Goal: Task Accomplishment & Management: Manage account settings

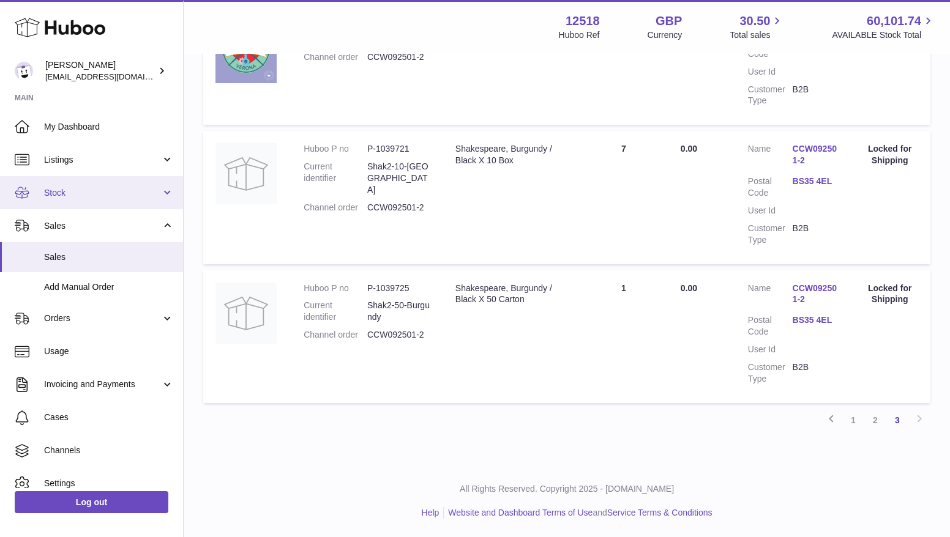
click at [70, 185] on link "Stock" at bounding box center [91, 192] width 183 height 33
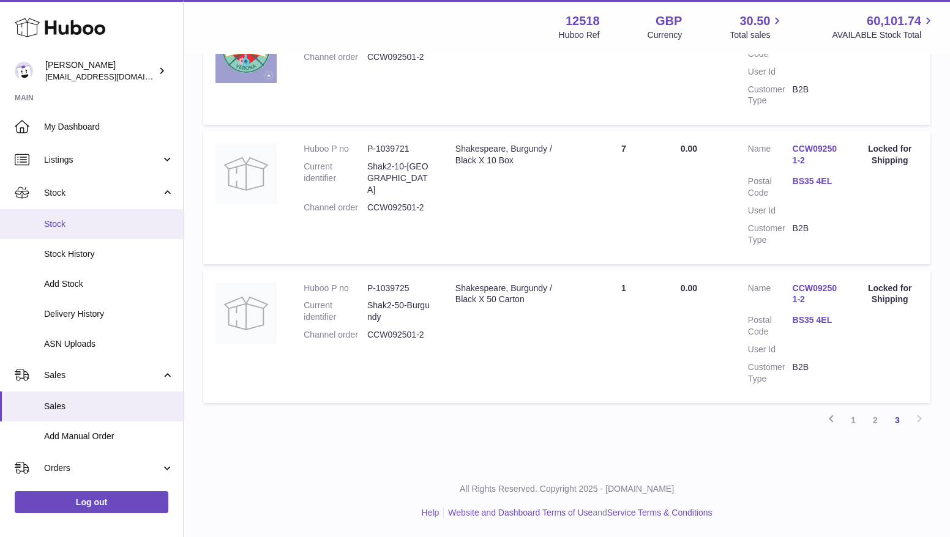
click at [71, 220] on span "Stock" at bounding box center [109, 224] width 130 height 12
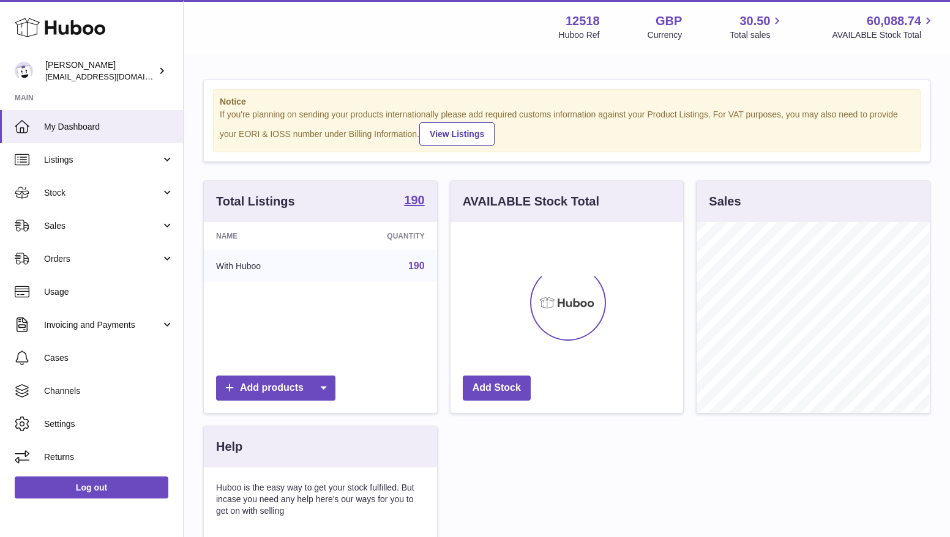
scroll to position [191, 233]
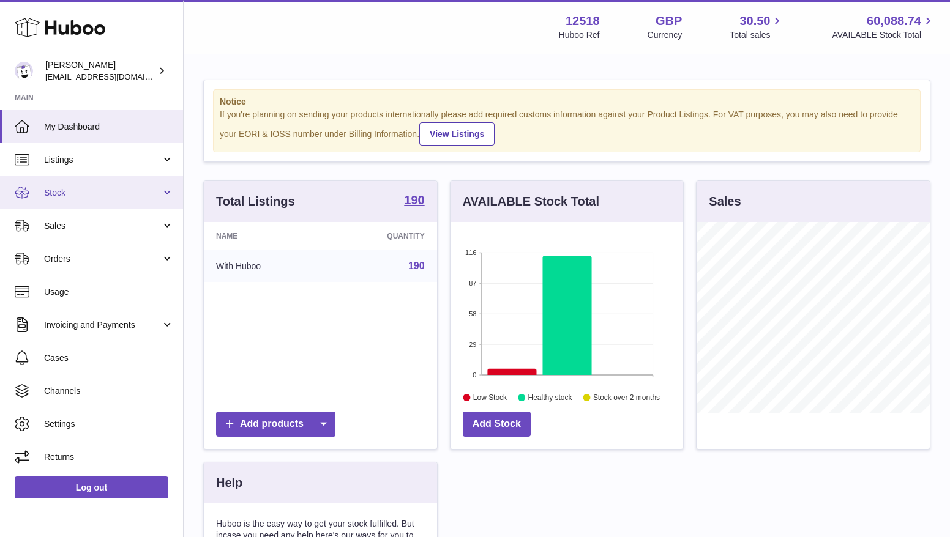
click at [99, 194] on span "Stock" at bounding box center [102, 193] width 117 height 12
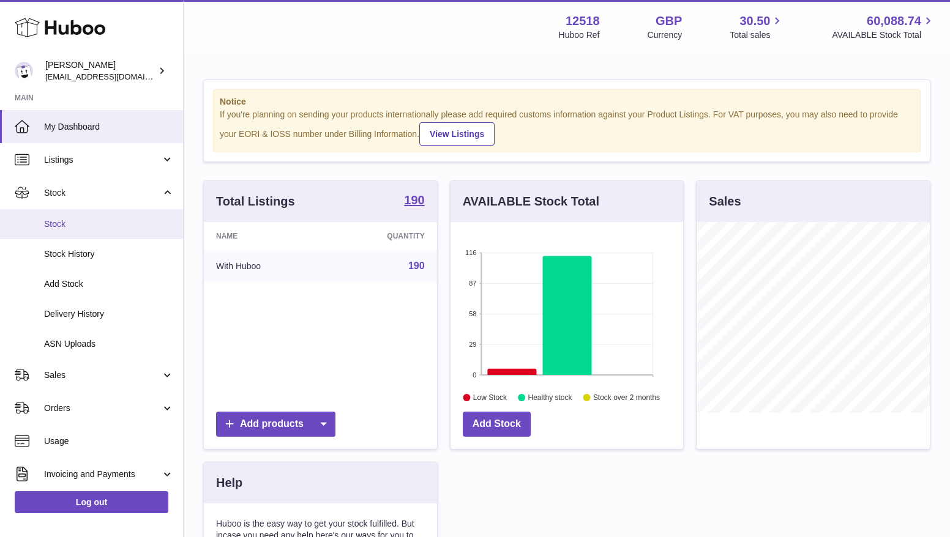
click at [97, 214] on link "Stock" at bounding box center [91, 224] width 183 height 30
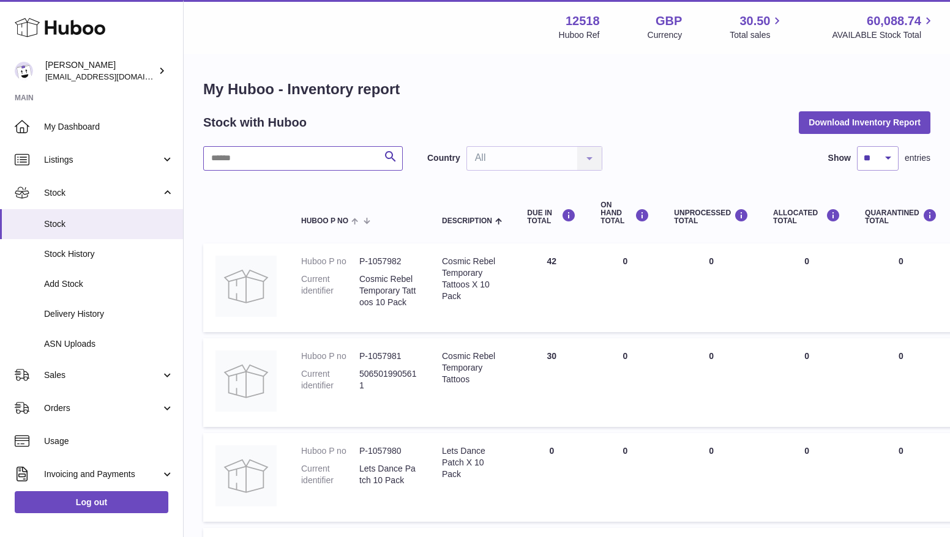
click at [289, 162] on input "text" at bounding box center [302, 158] width 199 height 24
type input "******"
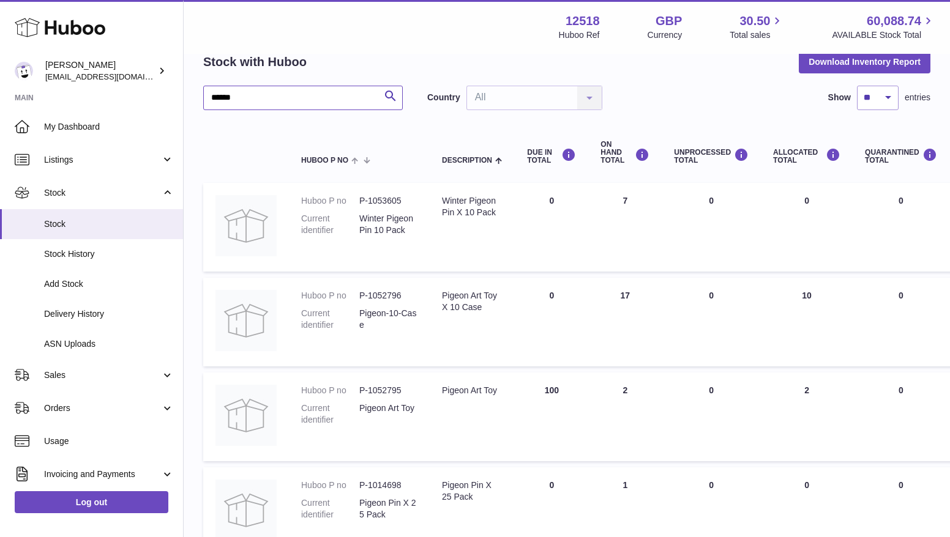
scroll to position [63, 0]
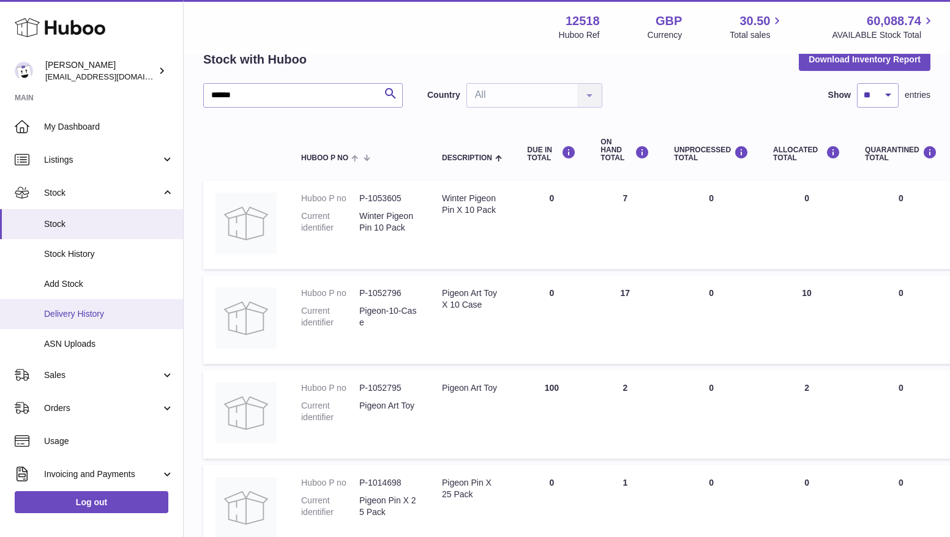
click at [73, 310] on span "Delivery History" at bounding box center [109, 314] width 130 height 12
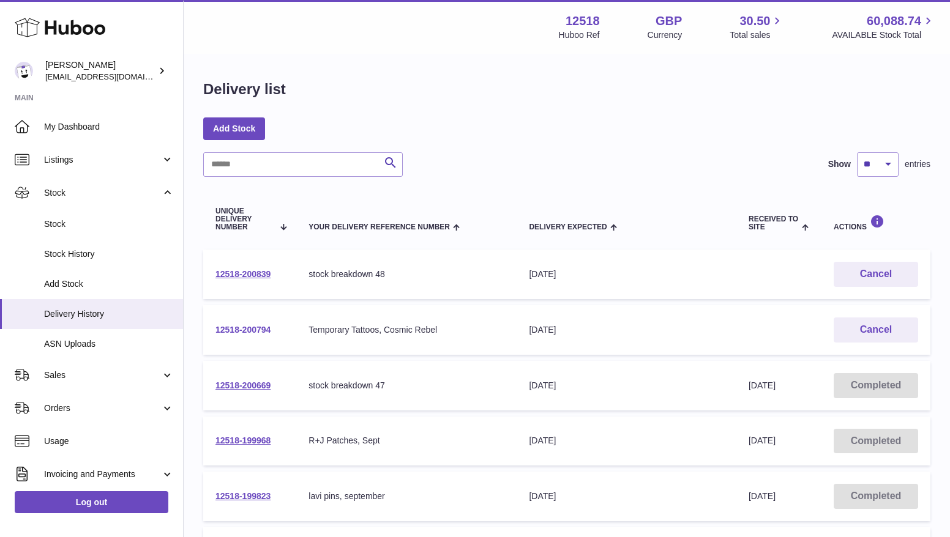
click at [261, 328] on link "12518-200794" at bounding box center [242, 330] width 55 height 10
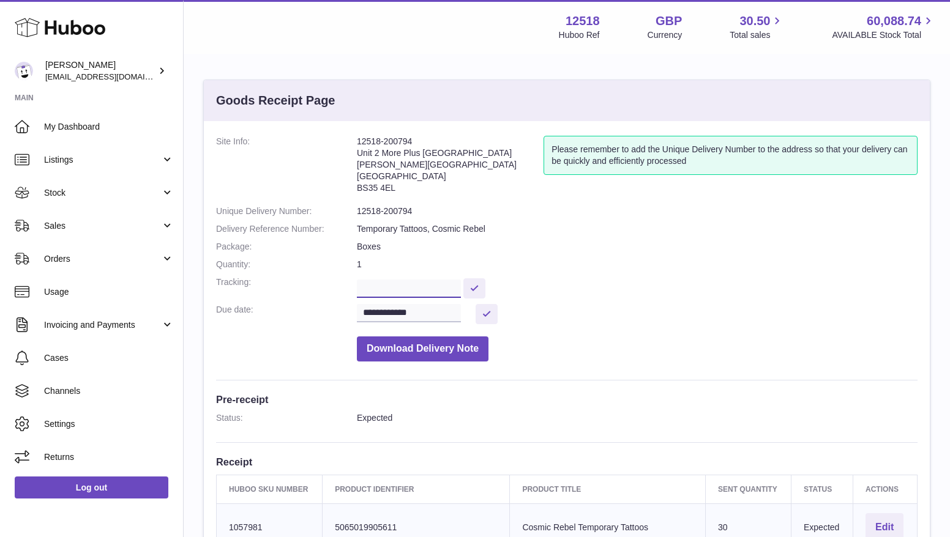
click at [413, 286] on input "text" at bounding box center [409, 289] width 104 height 18
paste input "**********"
type input "**********"
click at [485, 284] on button at bounding box center [474, 288] width 22 height 20
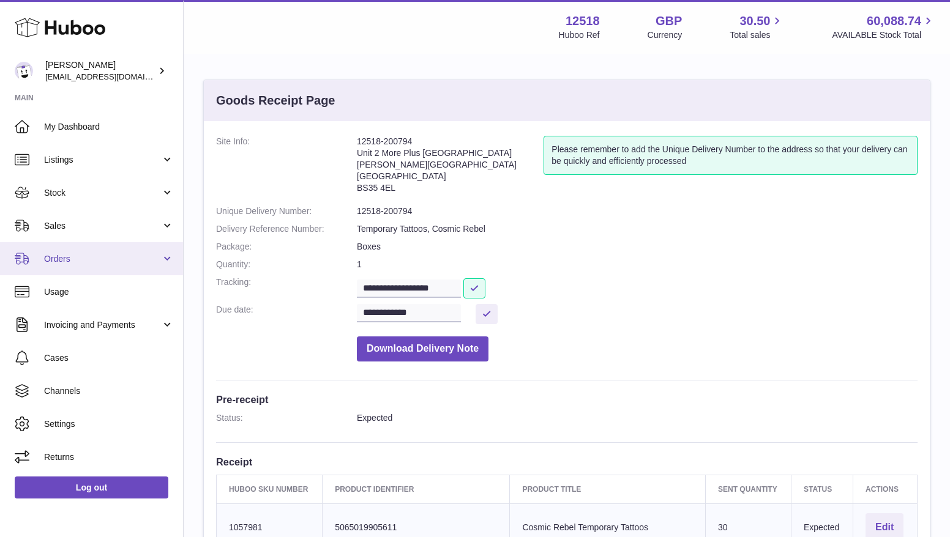
click at [64, 264] on span "Orders" at bounding box center [102, 259] width 117 height 12
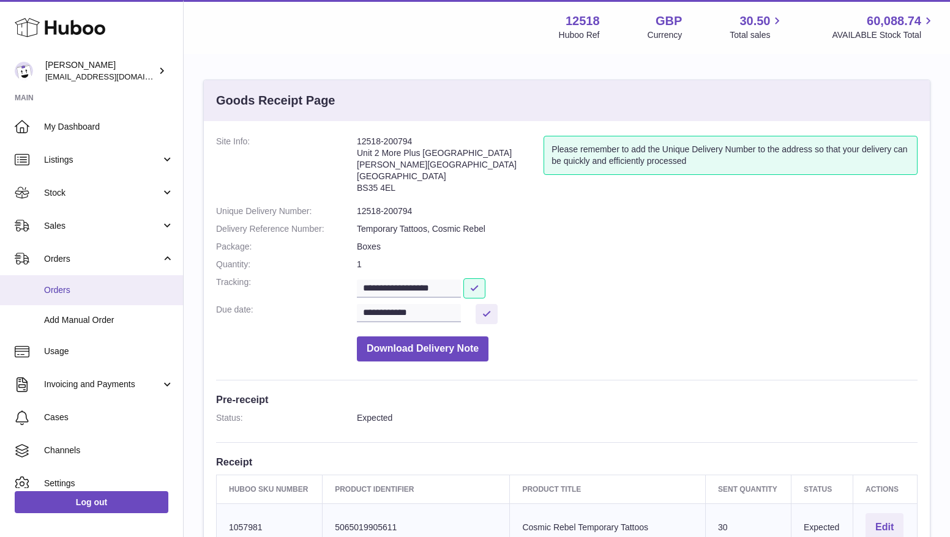
click at [63, 299] on link "Orders" at bounding box center [91, 290] width 183 height 30
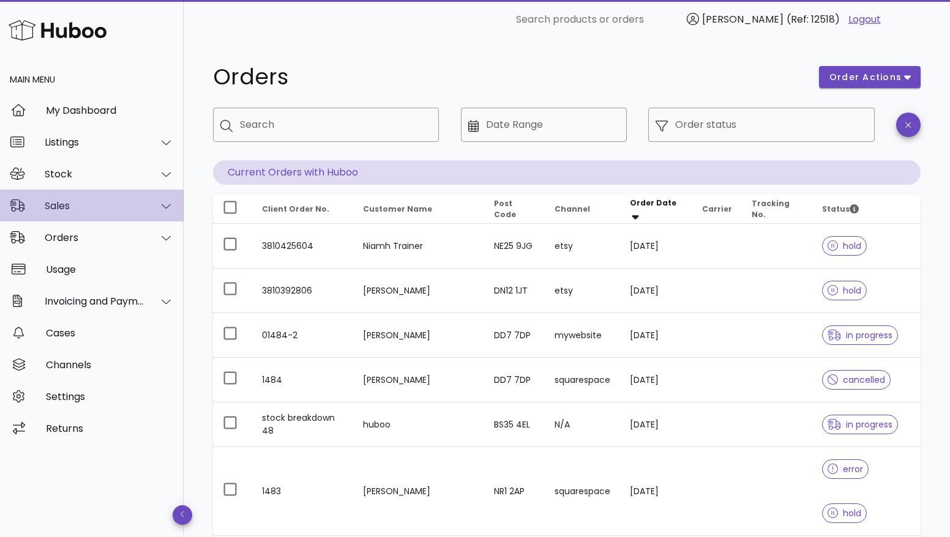
click at [65, 209] on div "Sales" at bounding box center [95, 206] width 100 height 12
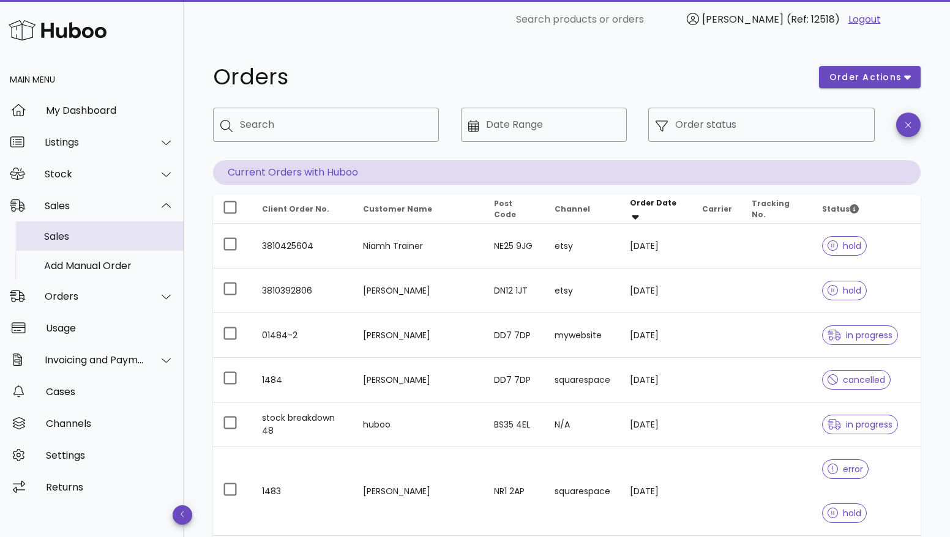
click at [60, 231] on div "Sales" at bounding box center [109, 237] width 130 height 12
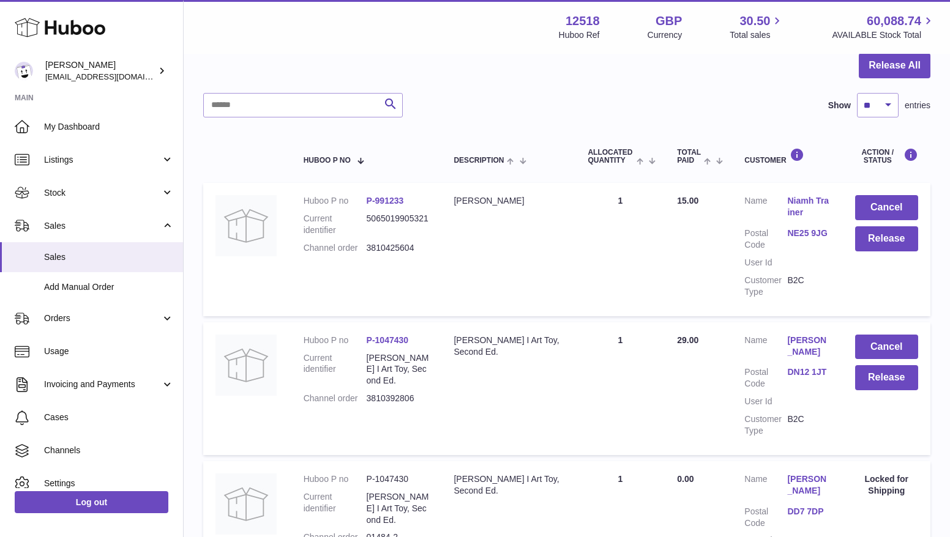
scroll to position [121, 0]
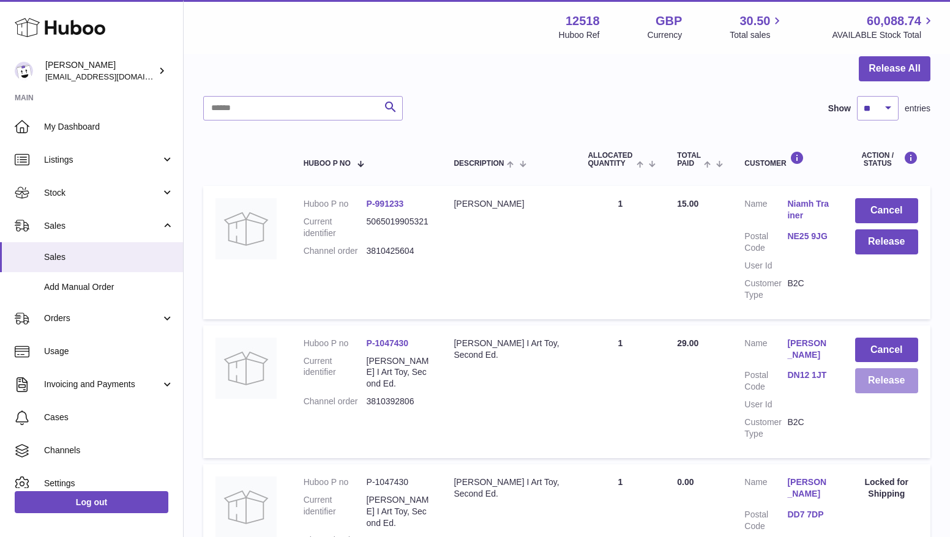
click at [897, 379] on button "Release" at bounding box center [886, 380] width 63 height 25
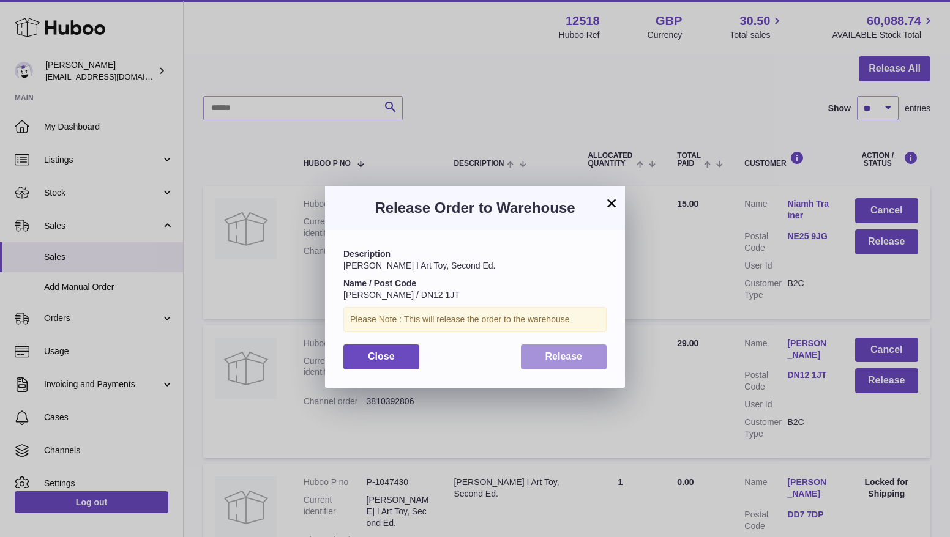
click at [587, 356] on button "Release" at bounding box center [564, 357] width 86 height 25
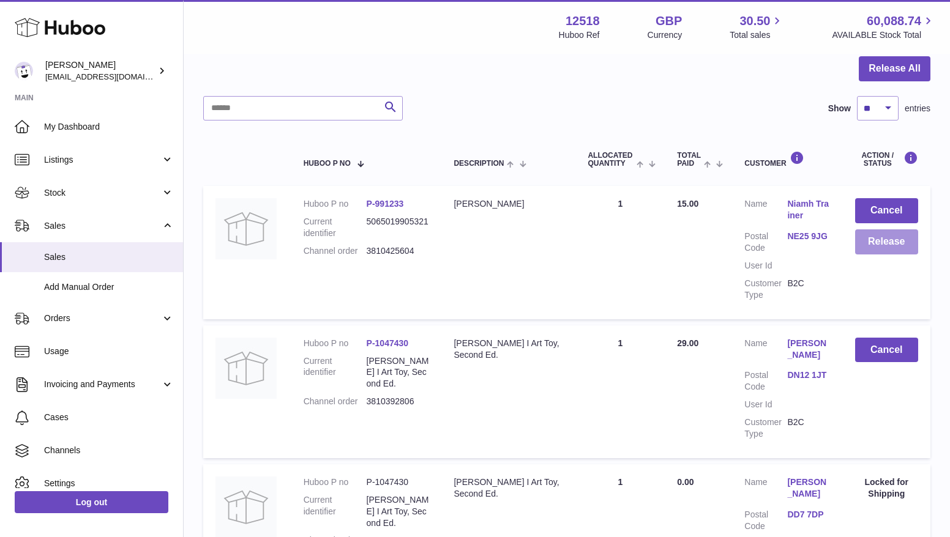
click at [878, 237] on button "Release" at bounding box center [886, 241] width 63 height 25
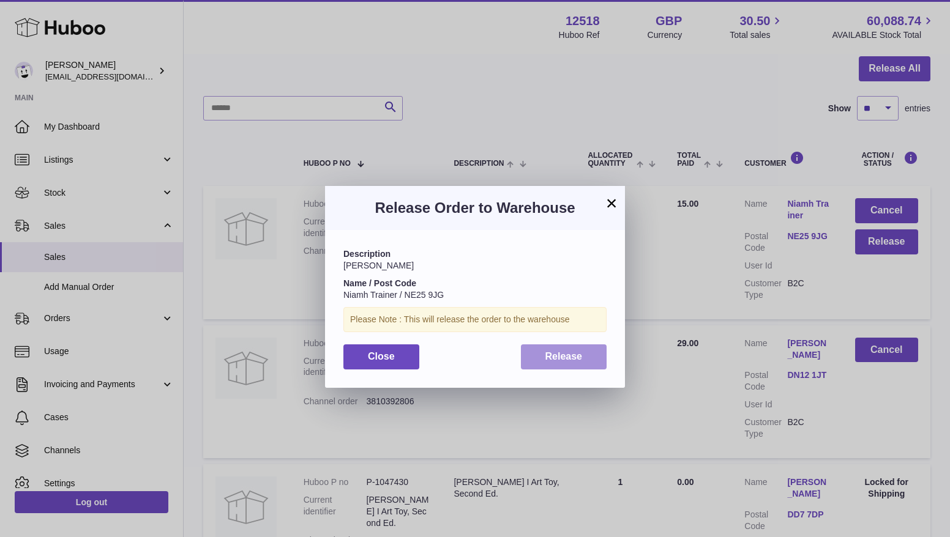
click at [594, 349] on button "Release" at bounding box center [564, 357] width 86 height 25
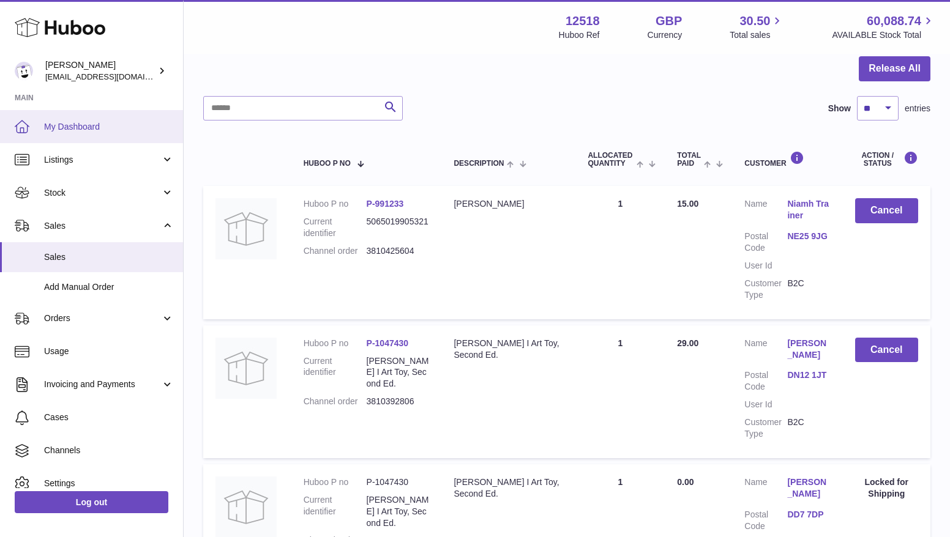
click at [75, 125] on span "My Dashboard" at bounding box center [109, 127] width 130 height 12
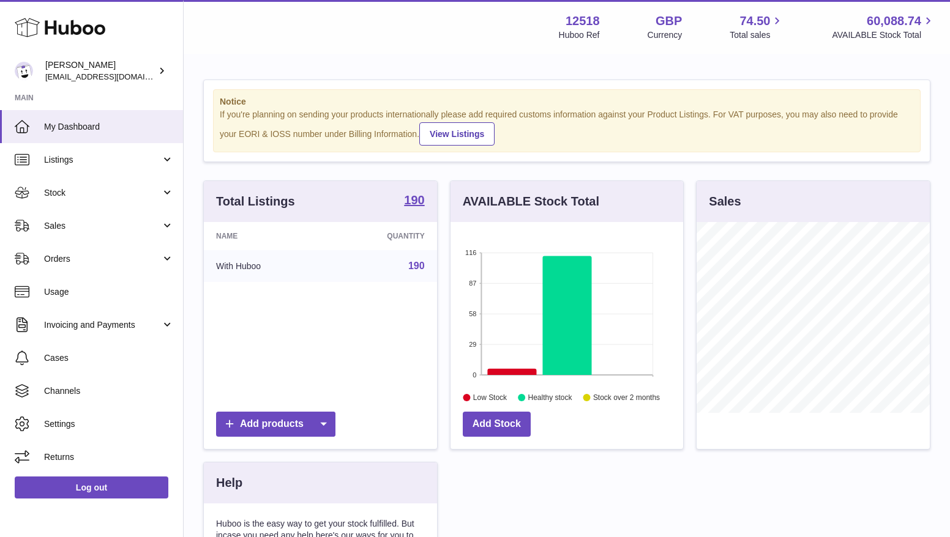
scroll to position [191, 233]
click at [63, 217] on link "Sales" at bounding box center [91, 225] width 183 height 33
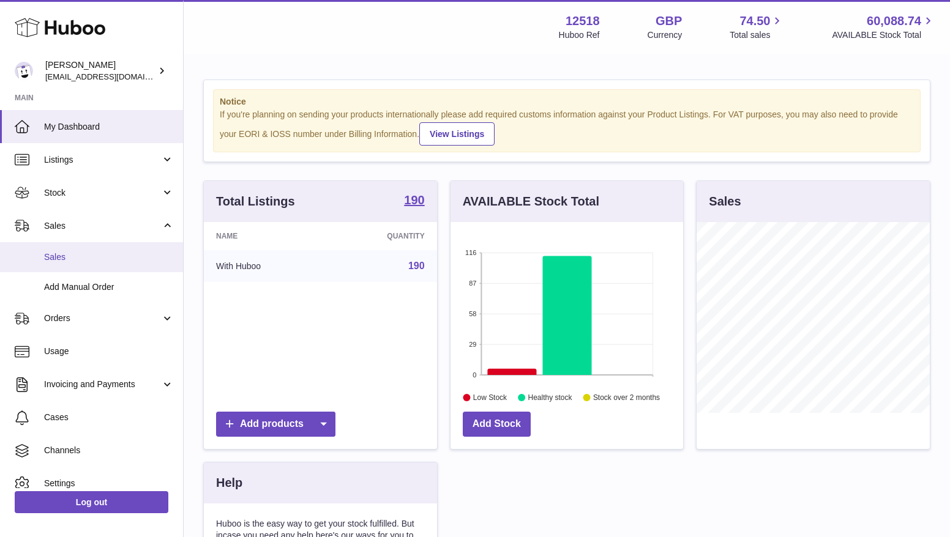
click at [58, 259] on span "Sales" at bounding box center [109, 258] width 130 height 12
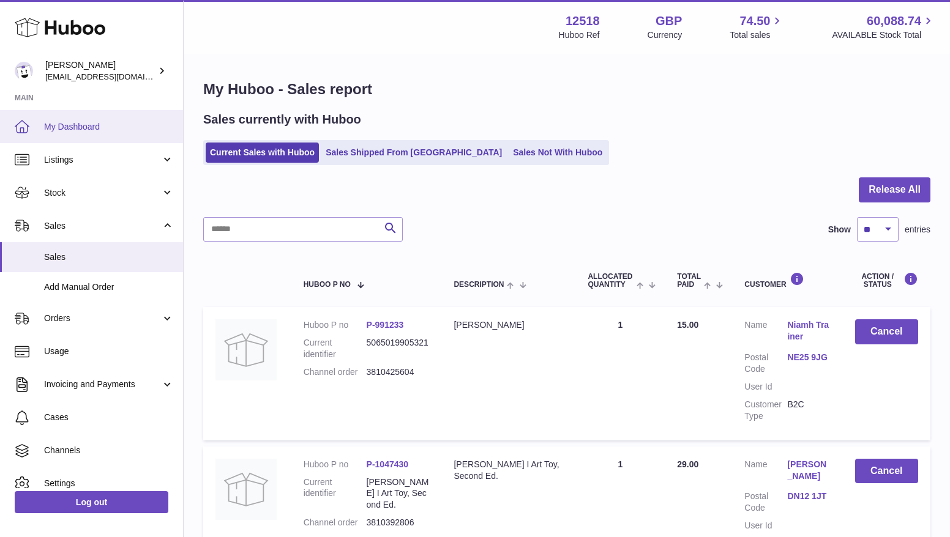
click at [83, 124] on span "My Dashboard" at bounding box center [109, 127] width 130 height 12
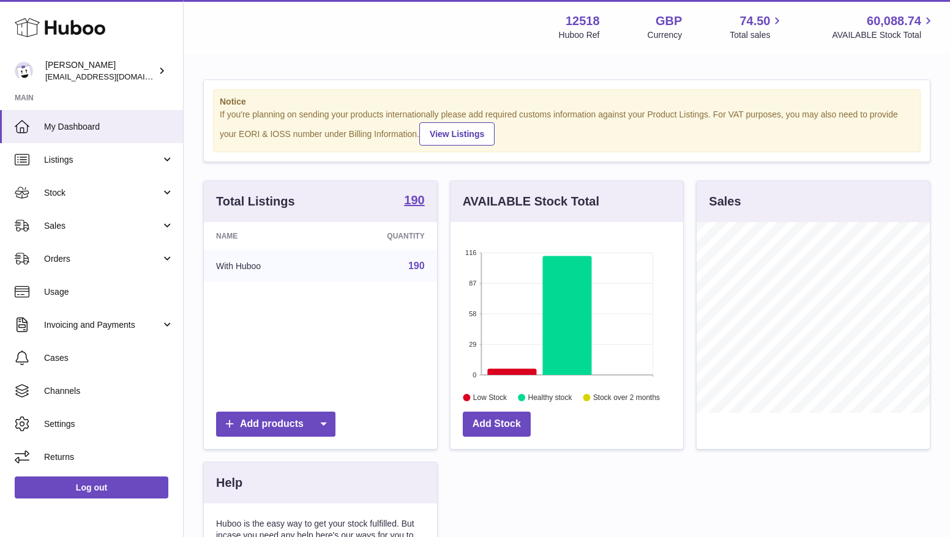
scroll to position [191, 233]
